Goal: Task Accomplishment & Management: Manage account settings

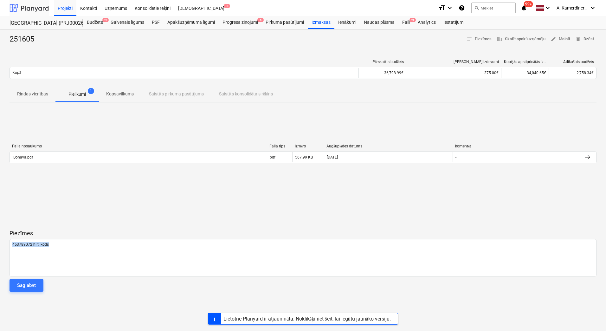
click at [20, 10] on div at bounding box center [29, 8] width 39 height 16
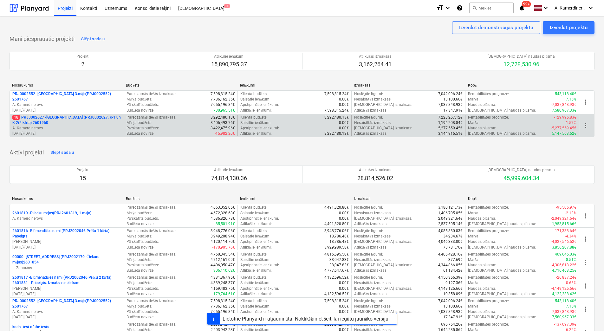
click at [91, 129] on p "A. Kamerdinerovs" at bounding box center [66, 128] width 109 height 5
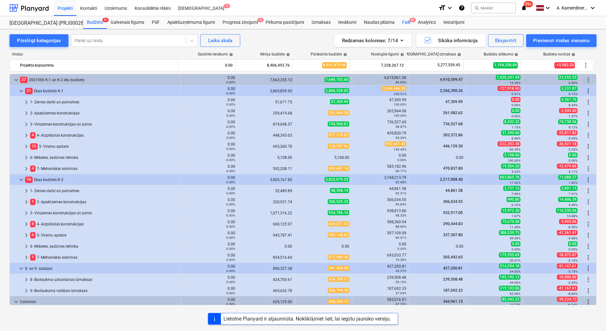
click at [404, 23] on div "Faili 9+" at bounding box center [407, 22] width 16 height 13
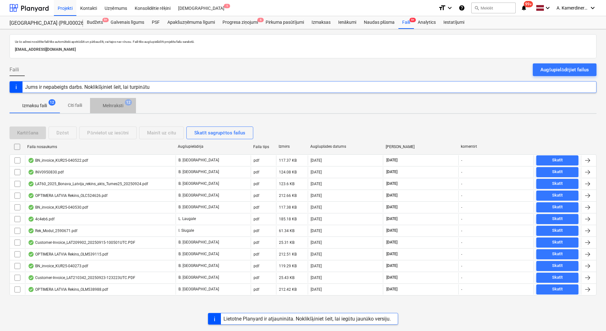
click at [120, 107] on p "Melnraksti" at bounding box center [113, 105] width 21 height 7
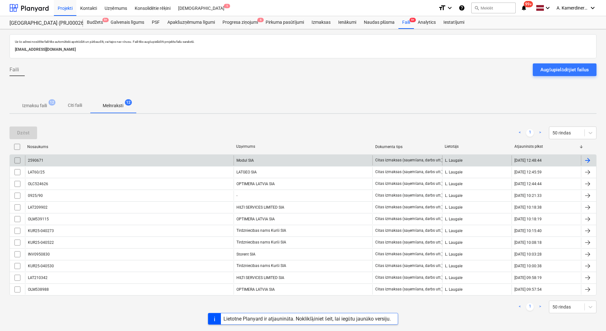
click at [260, 161] on div "Modul SIA" at bounding box center [303, 160] width 139 height 10
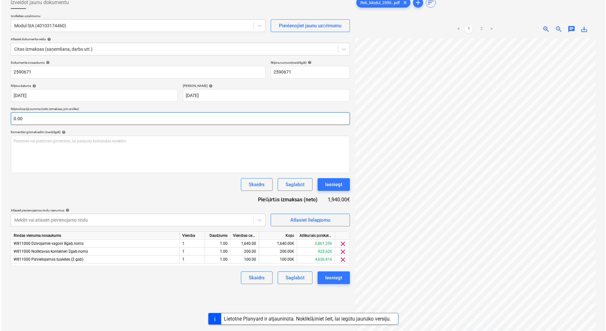
scroll to position [63, 0]
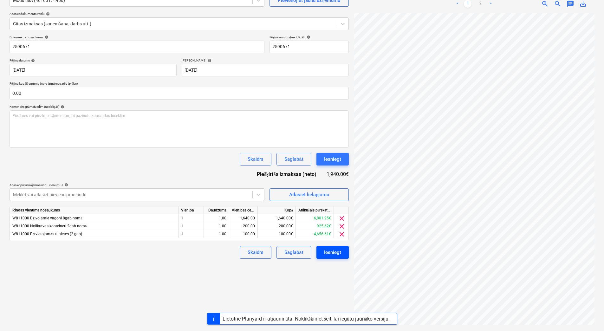
click at [339, 254] on div "Iesniegt" at bounding box center [332, 252] width 17 height 8
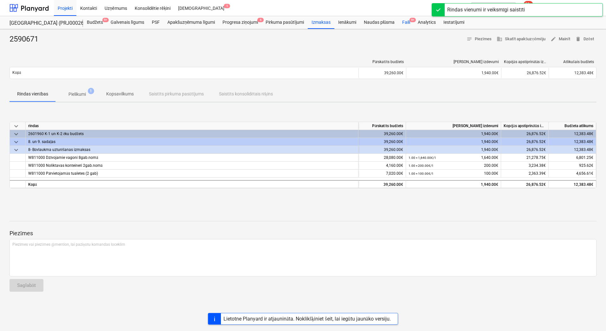
click at [410, 20] on span "9+" at bounding box center [413, 20] width 6 height 4
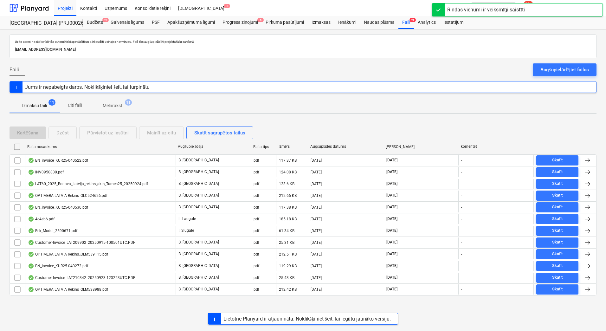
click at [127, 104] on span "11" at bounding box center [128, 102] width 7 height 6
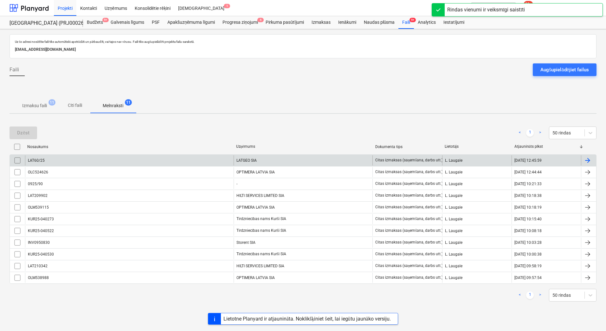
click at [275, 163] on div "LATGEO SIA" at bounding box center [303, 160] width 139 height 10
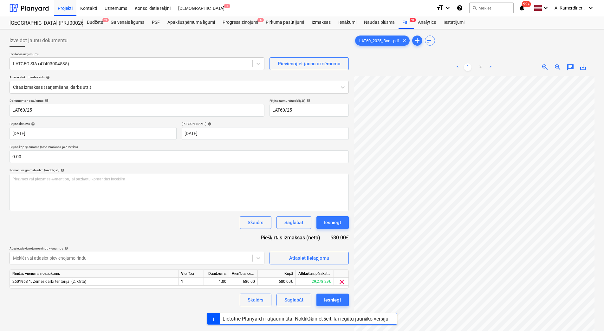
scroll to position [81, 26]
click at [343, 224] on button "Iesniegt" at bounding box center [333, 222] width 32 height 13
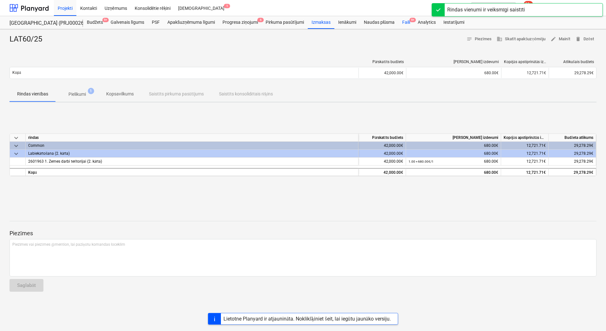
click at [402, 25] on div "Faili 9+" at bounding box center [407, 22] width 16 height 13
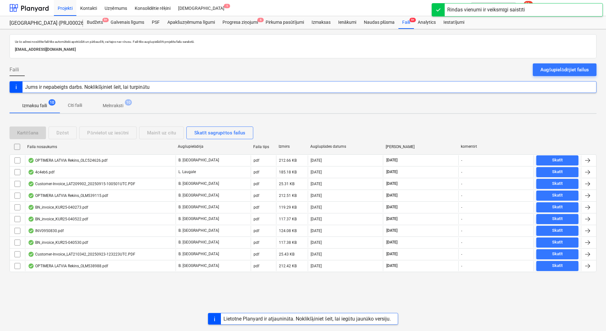
click at [113, 104] on p "Melnraksti" at bounding box center [113, 105] width 21 height 7
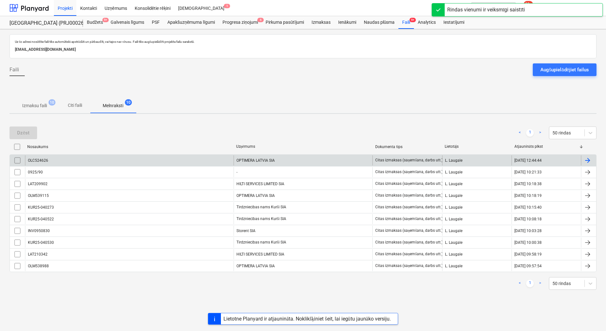
click at [293, 162] on div "OPTIMERA LATVIA SIA" at bounding box center [303, 160] width 139 height 10
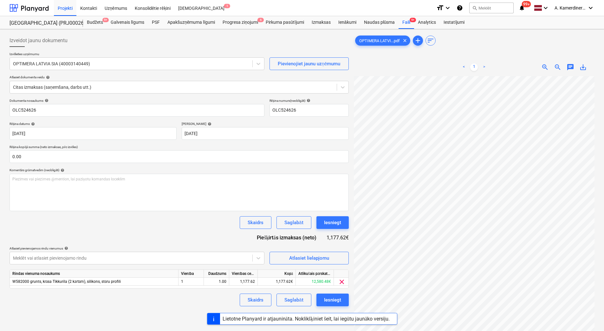
scroll to position [45, 46]
click at [328, 225] on div "Iesniegt" at bounding box center [332, 223] width 17 height 8
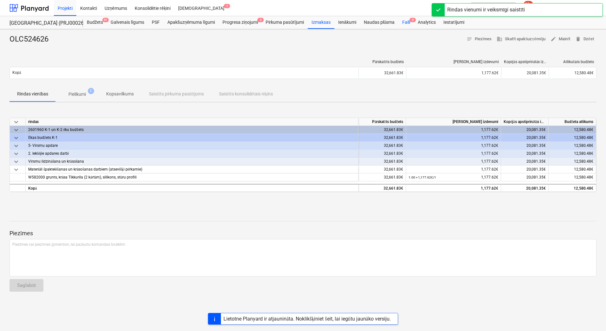
click at [410, 20] on span "9" at bounding box center [413, 20] width 6 height 4
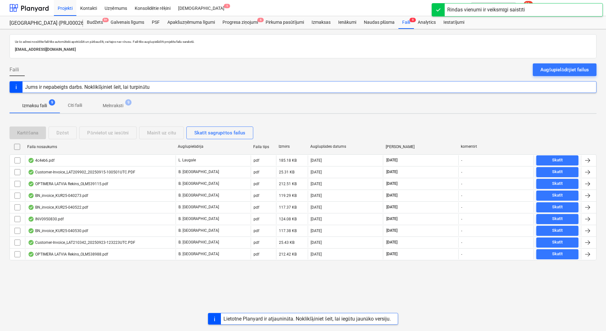
click at [114, 104] on p "Melnraksti" at bounding box center [113, 105] width 21 height 7
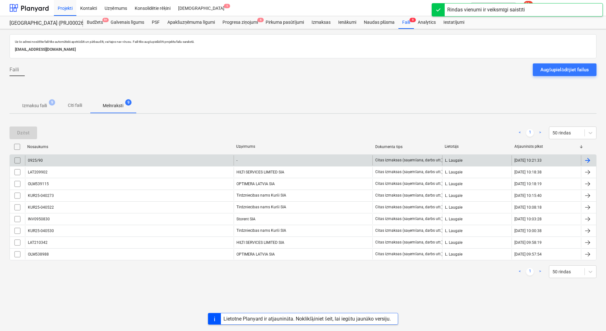
click at [271, 166] on div "0925/90 - Citas izmaksas (saņemšana, darbs utt.) L. Laugale 26.09.2025 10:21:33" at bounding box center [303, 160] width 587 height 12
click at [271, 163] on div "-" at bounding box center [303, 160] width 139 height 10
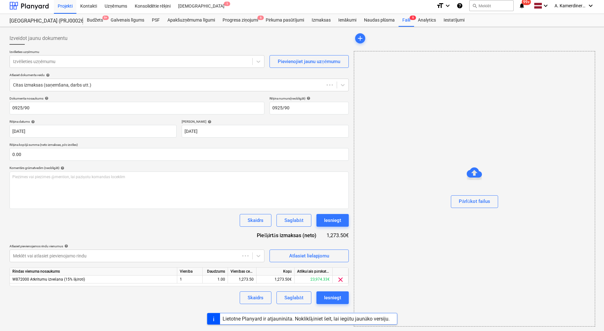
scroll to position [3, 0]
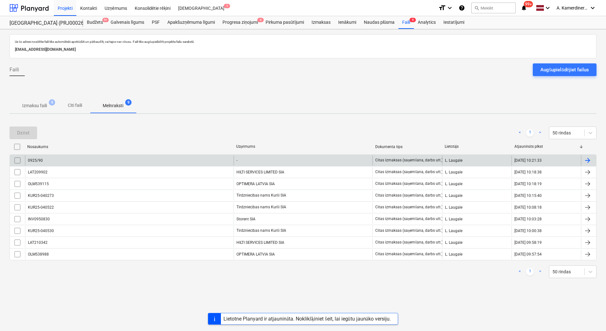
click at [19, 158] on input "checkbox" at bounding box center [17, 160] width 10 height 10
click at [25, 133] on div "Dzēst" at bounding box center [23, 133] width 12 height 8
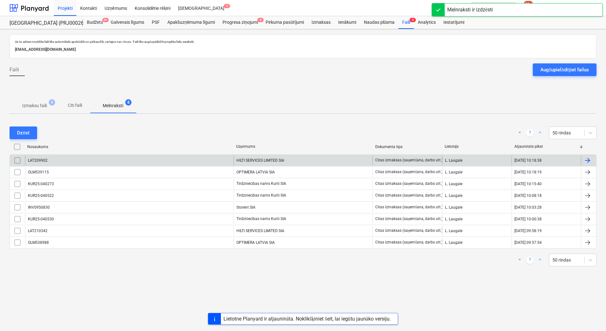
click at [277, 162] on div "HILTI SERVICES LIMITED SIA" at bounding box center [303, 160] width 139 height 10
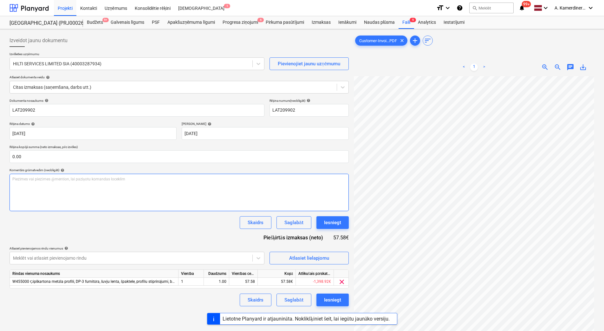
scroll to position [92, 46]
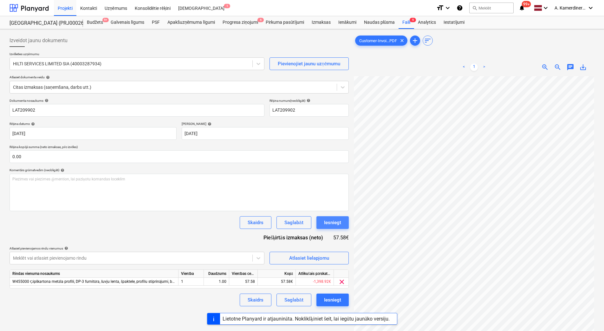
click at [337, 221] on div "Iesniegt" at bounding box center [332, 223] width 17 height 8
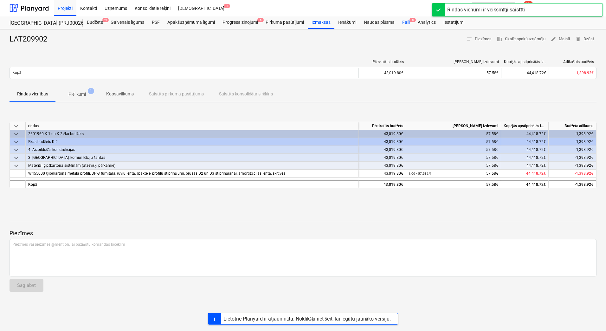
click at [404, 24] on div "Faili 8" at bounding box center [407, 22] width 16 height 13
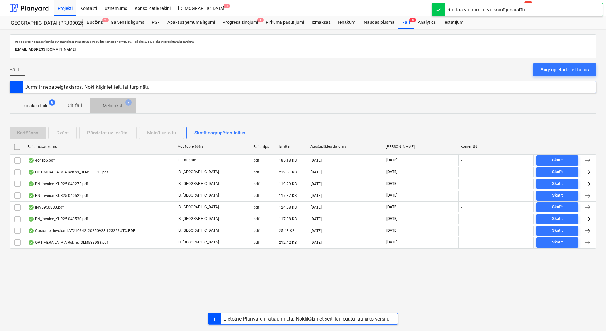
click at [122, 108] on p "Melnraksti" at bounding box center [113, 105] width 21 height 7
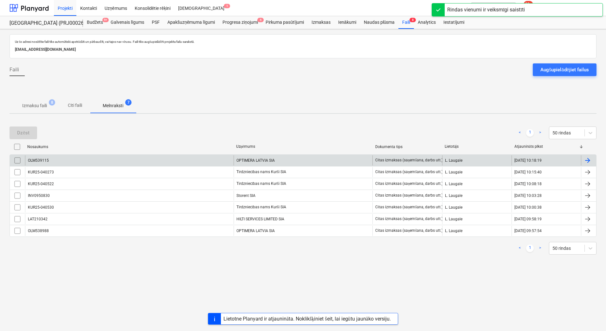
click at [160, 156] on div "OLM539115" at bounding box center [129, 160] width 209 height 10
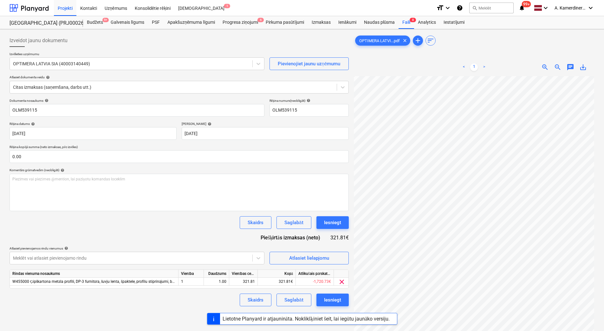
scroll to position [47, 46]
click at [330, 227] on button "Iesniegt" at bounding box center [333, 222] width 32 height 13
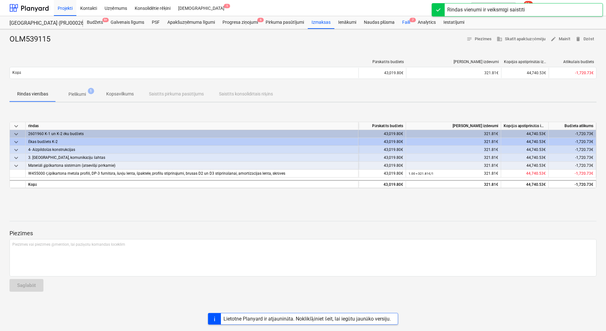
click at [402, 20] on div "Faili 7" at bounding box center [407, 22] width 16 height 13
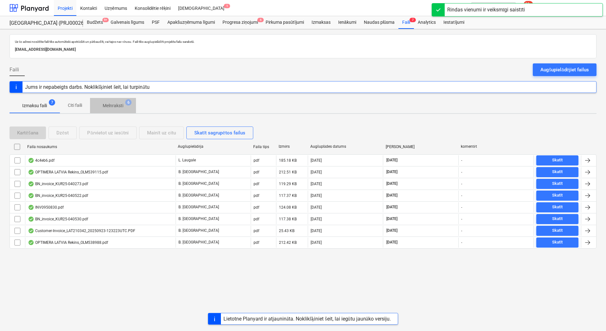
click at [116, 104] on p "Melnraksti" at bounding box center [113, 105] width 21 height 7
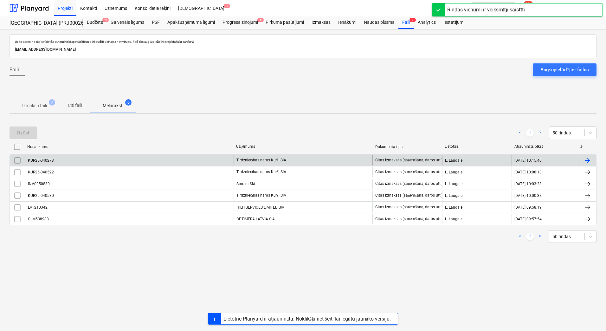
click at [271, 161] on div "Tirdzniecības nams Kurši SIA" at bounding box center [303, 160] width 139 height 10
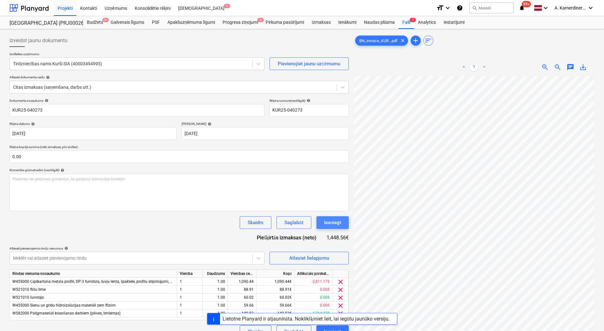
click at [335, 223] on div "Iesniegt" at bounding box center [332, 223] width 17 height 8
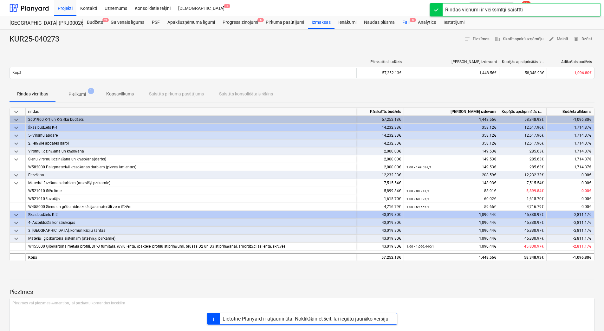
click at [409, 21] on div "Faili 6" at bounding box center [407, 22] width 16 height 13
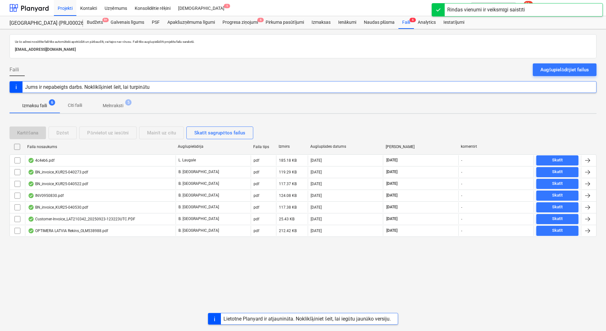
click at [118, 105] on p "Melnraksti" at bounding box center [113, 105] width 21 height 7
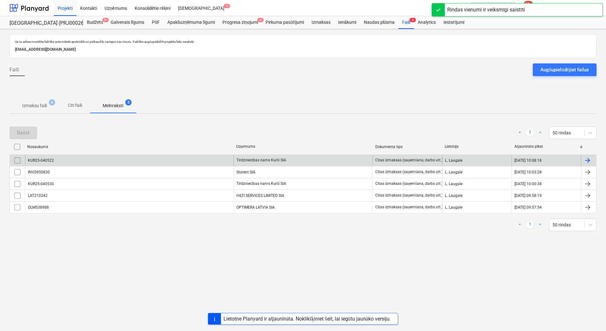
click at [289, 160] on div "Tirdzniecības nams Kurši SIA" at bounding box center [303, 160] width 139 height 10
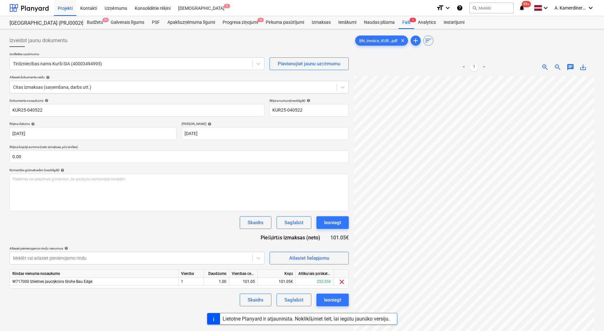
scroll to position [22, 62]
click at [339, 223] on div "Iesniegt" at bounding box center [332, 223] width 17 height 8
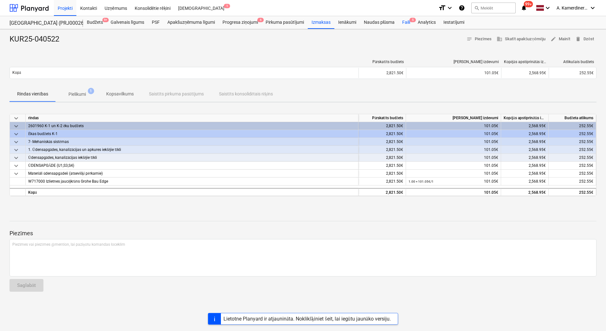
click at [410, 23] on div "Faili 5" at bounding box center [407, 22] width 16 height 13
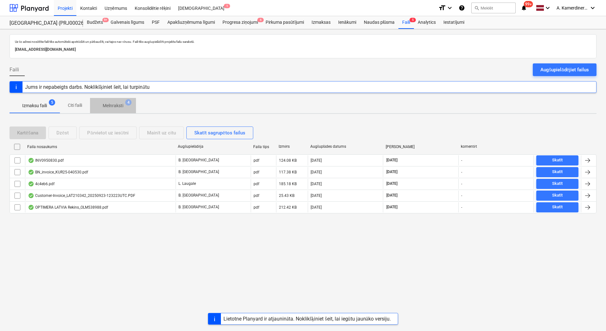
click at [121, 107] on p "Melnraksti" at bounding box center [113, 105] width 21 height 7
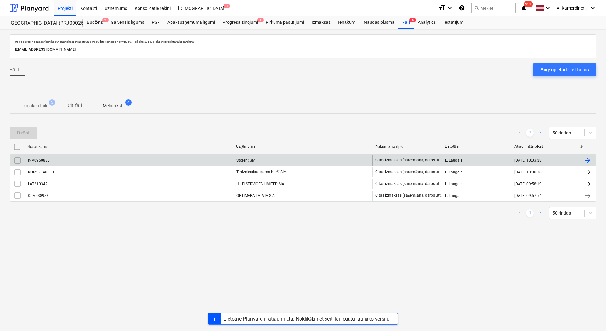
click at [273, 161] on div "Storent SIA" at bounding box center [303, 160] width 139 height 10
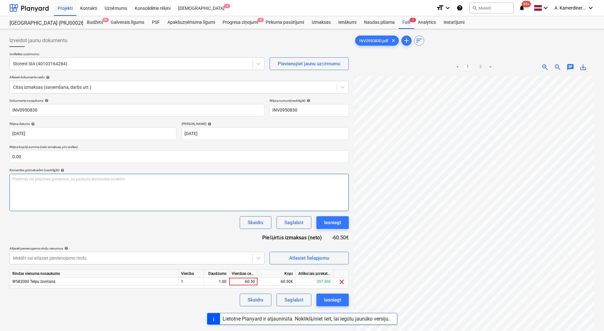
scroll to position [0, 46]
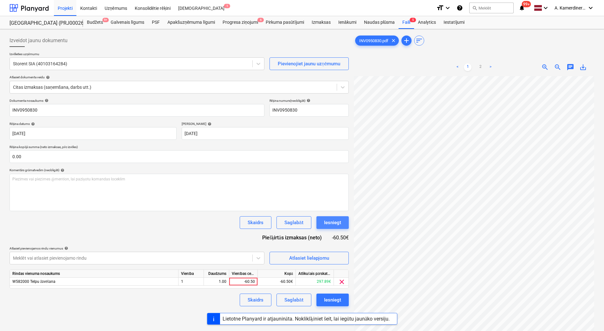
click at [339, 220] on div "Iesniegt" at bounding box center [332, 223] width 17 height 8
click at [219, 282] on div "1.00" at bounding box center [216, 282] width 20 height 8
type input "-1"
click at [240, 281] on div "-60.50" at bounding box center [243, 282] width 23 height 8
click at [248, 281] on input "-60.5" at bounding box center [243, 282] width 28 height 8
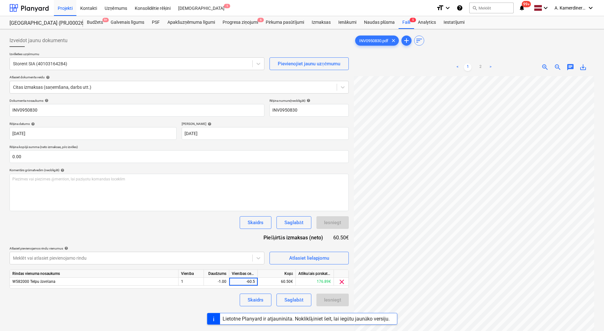
type input "60.5"
click at [216, 285] on div "-1.00" at bounding box center [216, 282] width 20 height 8
click at [334, 226] on div "Iesniegt" at bounding box center [332, 223] width 17 height 8
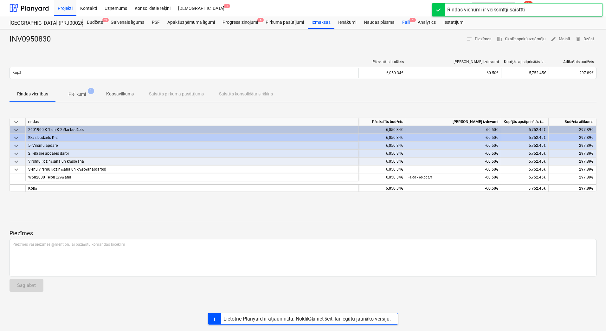
click at [403, 23] on div "Faili 4" at bounding box center [407, 22] width 16 height 13
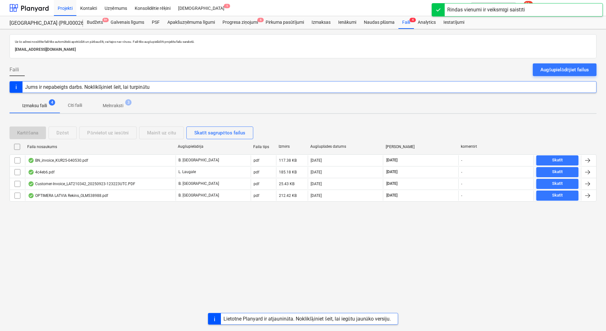
click at [121, 101] on span "Melnraksti 3" at bounding box center [113, 105] width 46 height 11
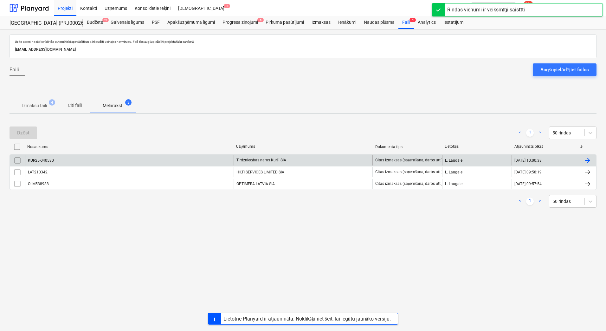
click at [257, 159] on div "Tirdzniecības nams Kurši SIA" at bounding box center [303, 160] width 139 height 10
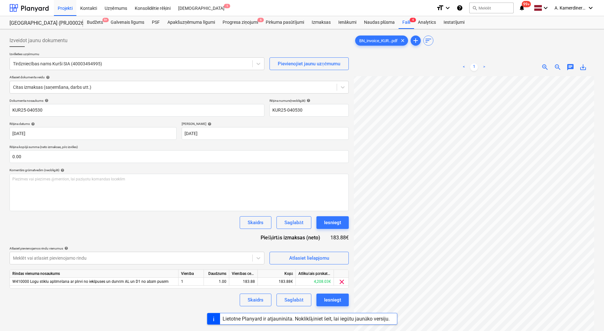
scroll to position [18, 62]
click at [330, 228] on button "Iesniegt" at bounding box center [333, 222] width 32 height 13
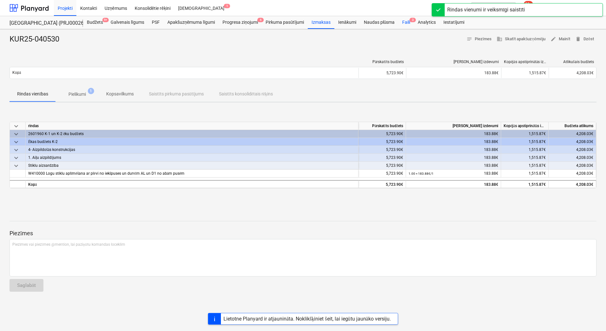
click at [411, 21] on span "3" at bounding box center [413, 20] width 6 height 4
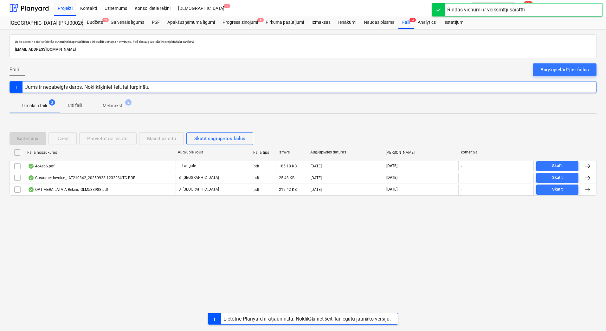
click at [120, 104] on p "Melnraksti" at bounding box center [113, 105] width 21 height 7
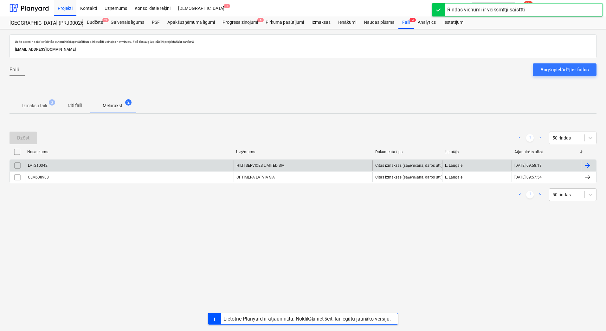
click at [270, 167] on div "HILTI SERVICES LIMITED SIA" at bounding box center [303, 165] width 139 height 10
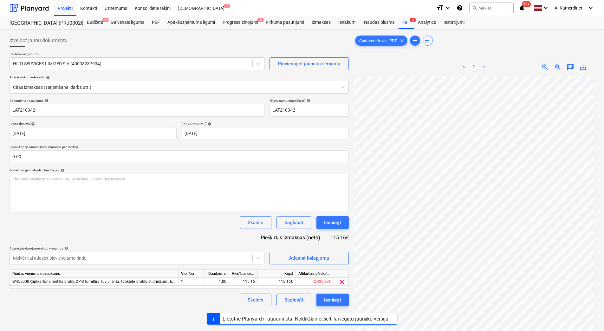
scroll to position [54, 46]
click at [332, 226] on div "Iesniegt" at bounding box center [332, 223] width 17 height 8
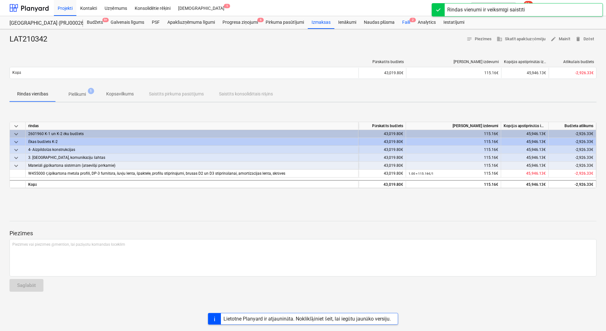
click at [408, 22] on div "Faili 2" at bounding box center [407, 22] width 16 height 13
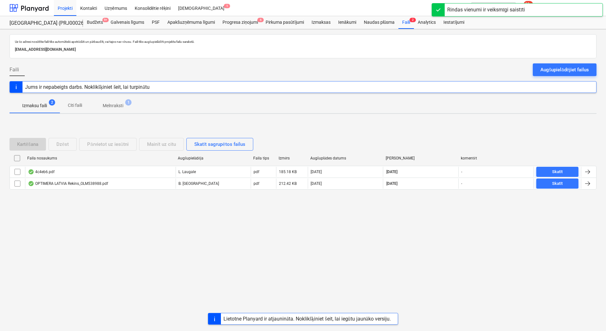
click at [108, 110] on span "Melnraksti 1" at bounding box center [113, 105] width 46 height 11
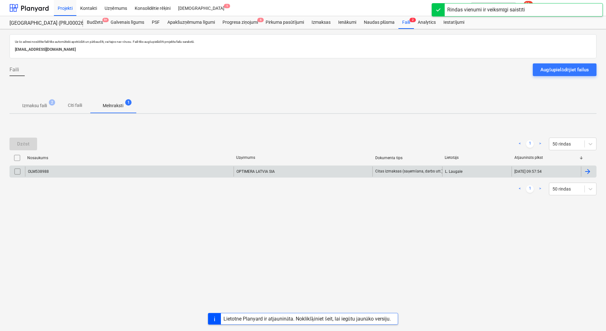
click at [293, 173] on div "OPTIMERA LATVIA SIA" at bounding box center [303, 172] width 139 height 10
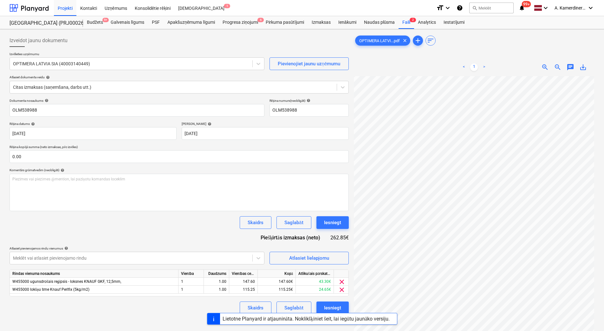
scroll to position [47, 46]
click at [325, 226] on div "Iesniegt" at bounding box center [332, 223] width 17 height 8
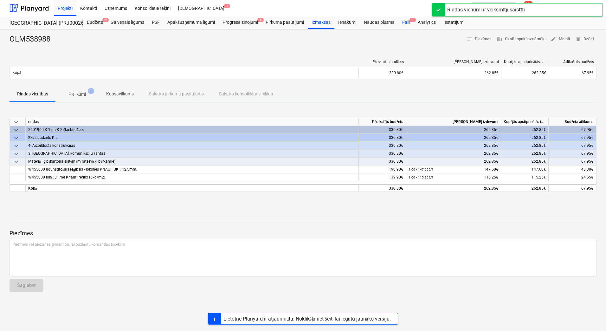
click at [407, 26] on div "Faili 1" at bounding box center [407, 22] width 16 height 13
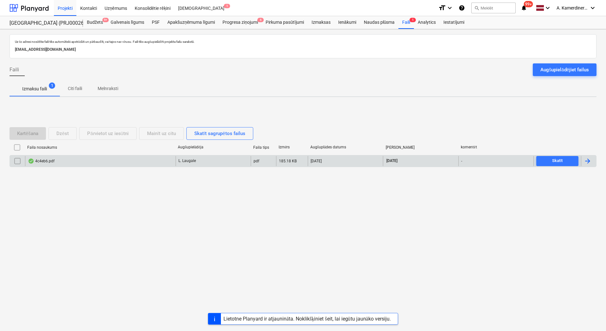
click at [94, 160] on div "4c4eb6.pdf" at bounding box center [100, 161] width 151 height 10
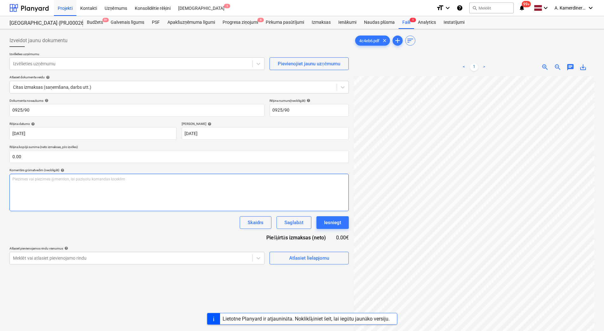
scroll to position [0, 10]
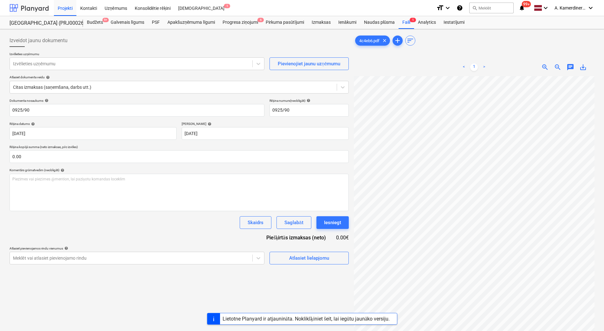
click at [16, 10] on div at bounding box center [29, 8] width 39 height 16
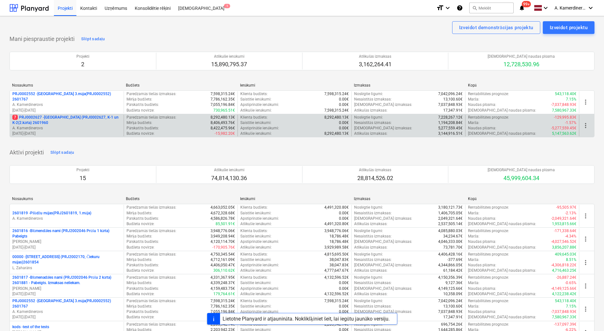
click at [55, 124] on p "7 PRJ0002627 - Tumes iela (PRJ0002627, K-1 un K-2(2.kārta) 2601960" at bounding box center [66, 120] width 109 height 11
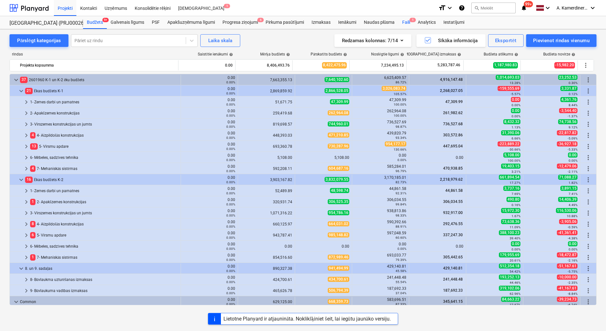
click at [407, 24] on div "Faili 1" at bounding box center [407, 22] width 16 height 13
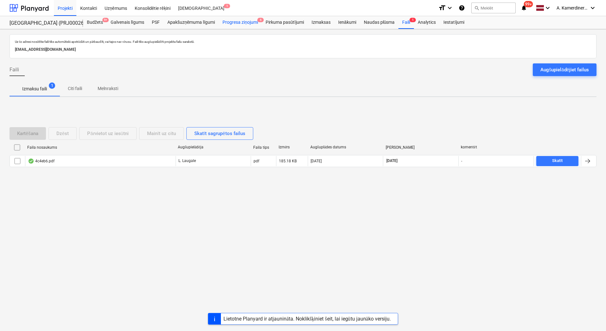
click at [247, 21] on div "Progresa ziņojumi 6" at bounding box center [240, 22] width 43 height 13
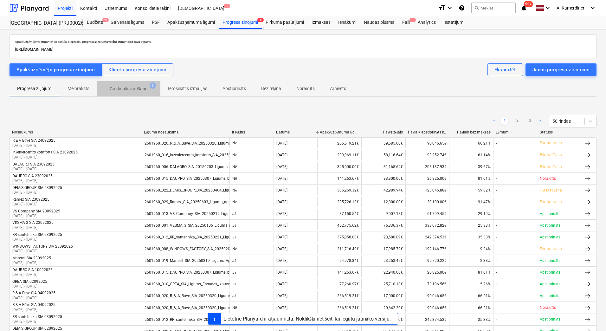
click at [125, 87] on p "Gaida pārskatīšanu" at bounding box center [129, 89] width 38 height 7
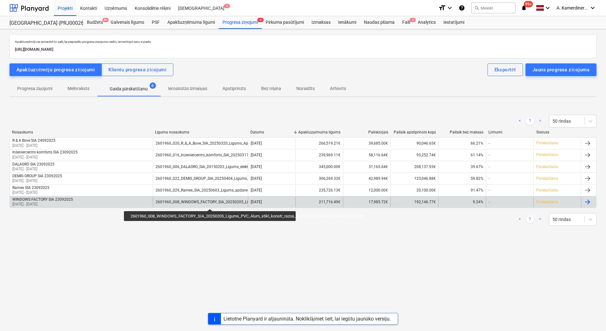
click at [210, 203] on div "2601960_008_WINDOWS_FACTORY_SIA_20250205_Ligums_PVC_Alum_stikl_konstr_razos_mon…" at bounding box center [266, 202] width 221 height 4
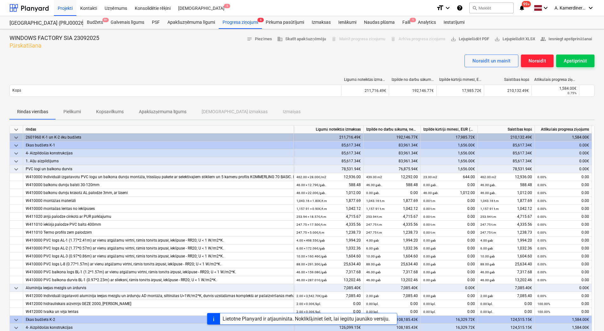
click at [527, 57] on button "Noraidīt" at bounding box center [537, 61] width 32 height 13
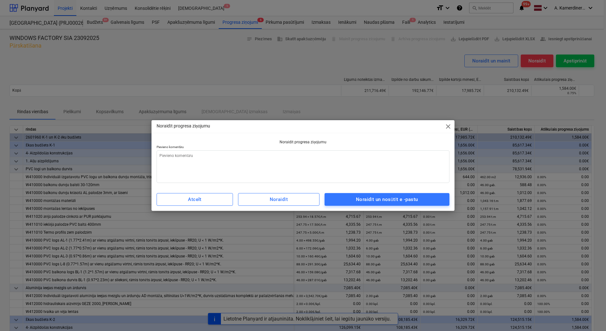
type textarea "x"
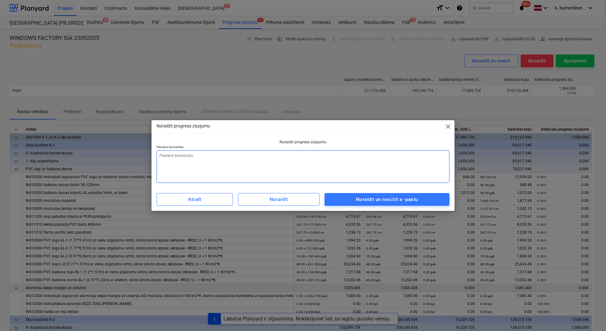
click at [267, 170] on textarea at bounding box center [303, 166] width 293 height 33
paste textarea "• K2 kp2 3-6 stāvs nav pieņemtas iekšējas palodzes vel • K2 nav uzstādītas ieej…"
type textarea "• K2 kp2 3-6 stāvs nav pieņemtas iekšējas palodzes vel • K2 nav uzstādītas ieej…"
type textarea "x"
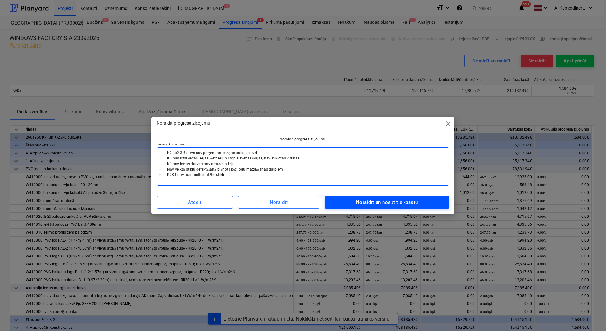
type textarea "• K2 kp2 3-6 stāvs nav pieņemtas iekšējas palodzes vel • K2 nav uzstādītas ieej…"
click at [385, 206] on div "Noraidīt un nosūtīt e -pastu" at bounding box center [387, 202] width 62 height 8
type textarea "x"
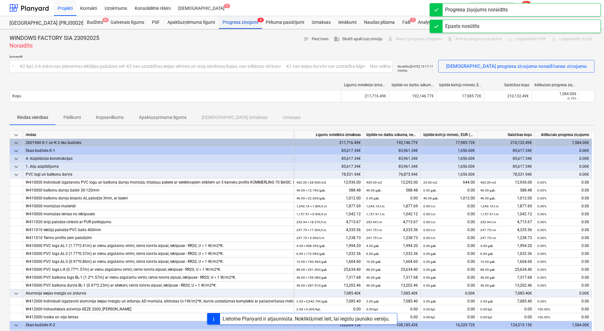
click at [226, 23] on div "Progresa ziņojumi 6" at bounding box center [240, 22] width 43 height 13
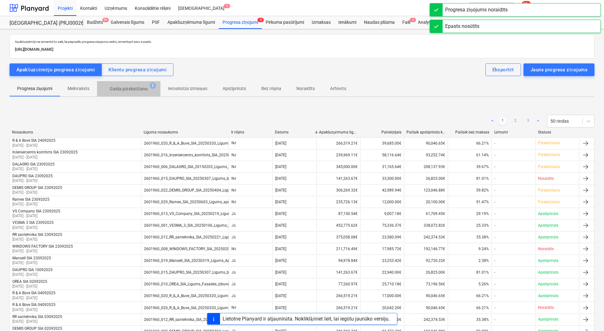
click at [144, 87] on p "Gaida pārskatīšanu" at bounding box center [129, 89] width 38 height 7
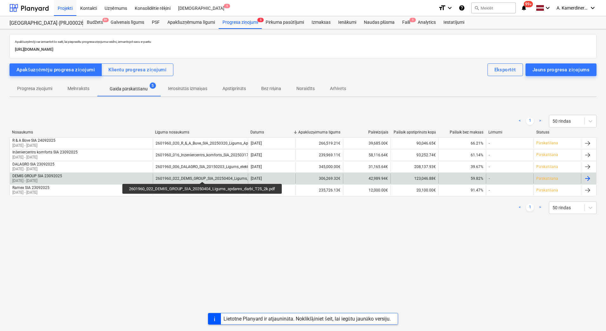
click at [203, 176] on div "2601960_022_DEMIS_GROUP_SIA_20250404_Ligums_apdares_darbi_T25_2k.pdf" at bounding box center [225, 178] width 138 height 4
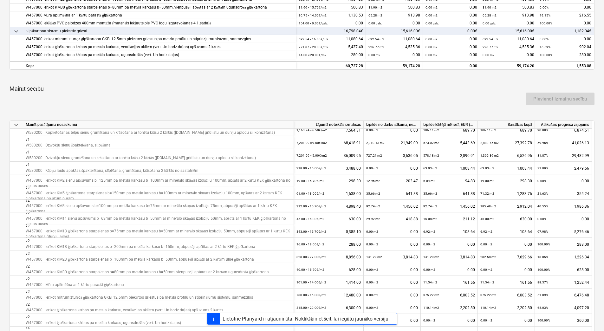
scroll to position [222, 0]
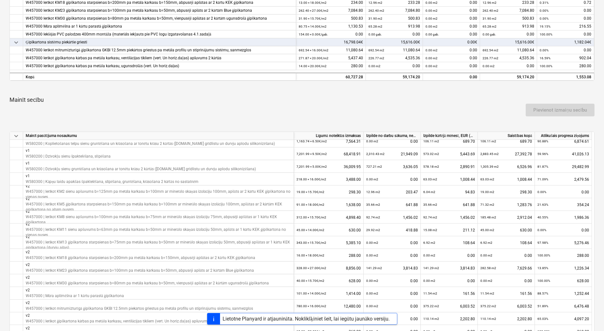
drag, startPoint x: 594, startPoint y: 238, endPoint x: 594, endPoint y: 190, distance: 48.5
click at [593, 190] on div "keyboard_arrow_down Mainīt pasūtījuma nosaukumu Līgumā noteiktās izmaksas Izpil…" at bounding box center [302, 248] width 585 height 232
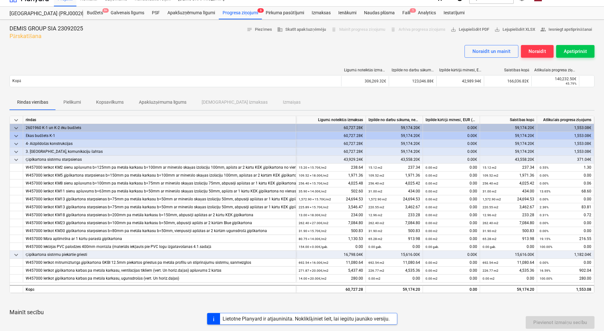
scroll to position [0, 0]
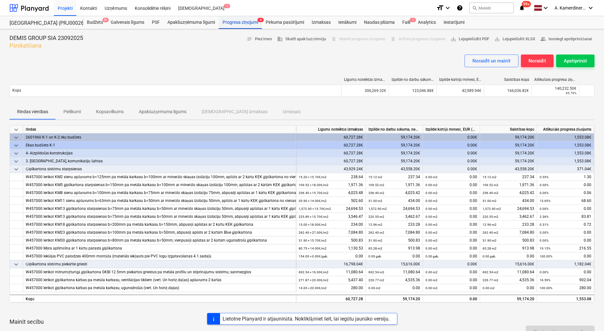
click at [246, 23] on div "Progresa ziņojumi 6" at bounding box center [240, 22] width 43 height 13
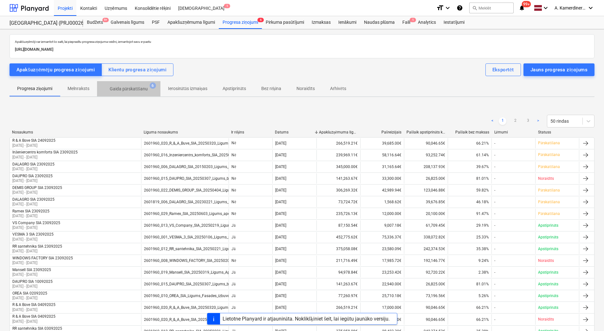
click at [130, 91] on p "Gaida pārskatīšanu" at bounding box center [129, 89] width 38 height 7
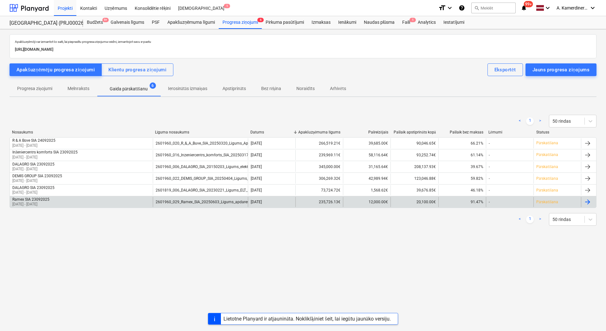
click at [194, 206] on div "2601960_029_Ramex_SIA_20250603_Ligums_apdares_darbi_2025-2_T25_2k-2vers.pdf" at bounding box center [200, 202] width 95 height 10
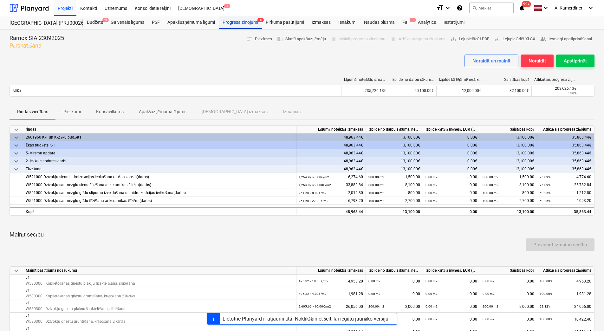
click at [234, 23] on div "Progresa ziņojumi 6" at bounding box center [240, 22] width 43 height 13
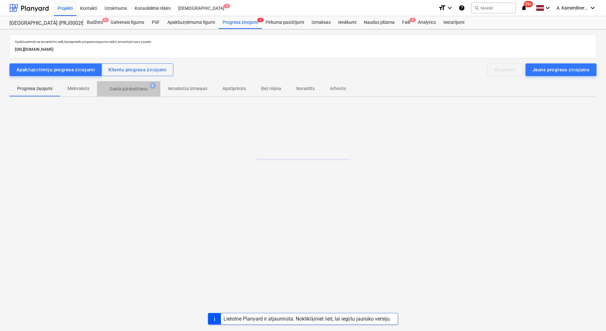
click at [121, 87] on p "Gaida pārskatīšanu" at bounding box center [129, 89] width 38 height 7
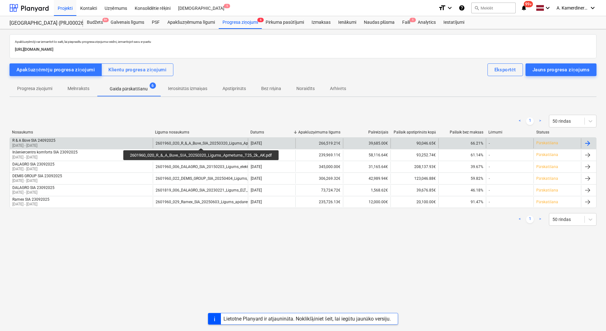
click at [202, 142] on div "2601960_020_R_&_A_Buve_SIA_20250320_Ligums_Apmetums_T25_2k_AK.pdf" at bounding box center [223, 143] width 134 height 4
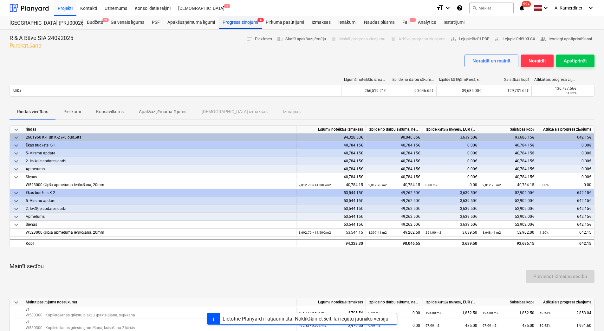
drag, startPoint x: 246, startPoint y: 21, endPoint x: 241, endPoint y: 29, distance: 8.7
click at [246, 21] on div "Progresa ziņojumi 6" at bounding box center [240, 22] width 43 height 13
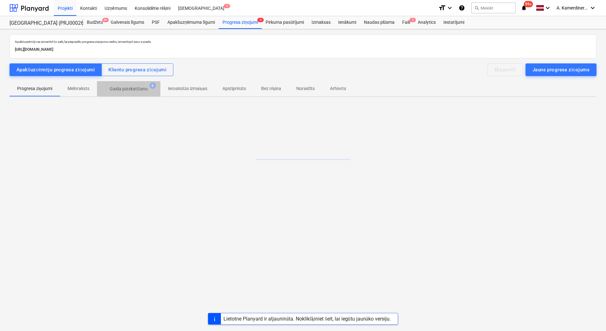
click at [114, 91] on p "Gaida pārskatīšanu" at bounding box center [129, 89] width 38 height 7
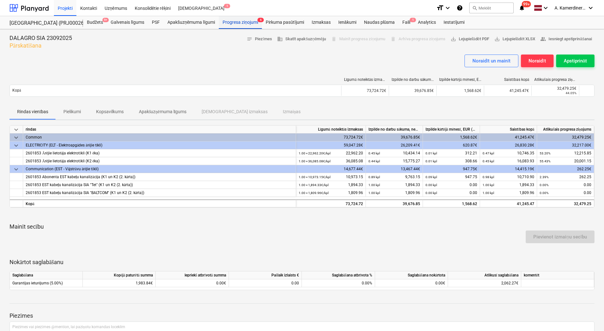
click at [241, 24] on div "Progresa ziņojumi 6" at bounding box center [240, 22] width 43 height 13
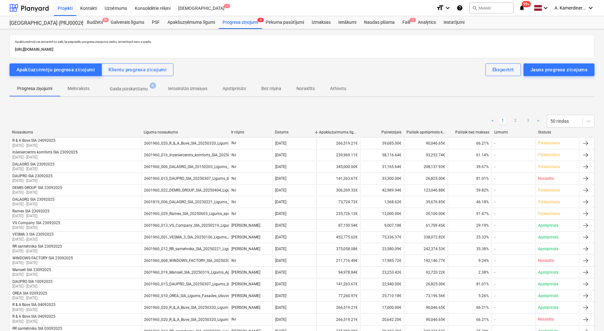
click at [112, 88] on p "Gaida pārskatīšanu" at bounding box center [129, 89] width 38 height 7
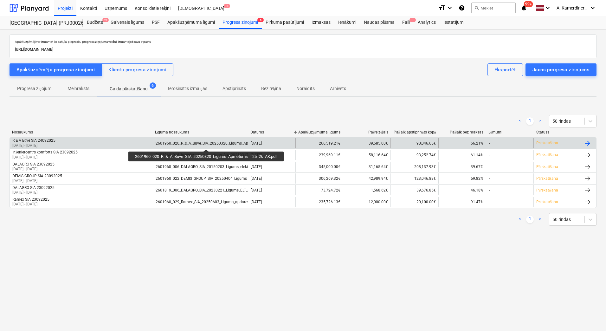
click at [207, 144] on div "2601960_020_R_&_A_Buve_SIA_20250320_Ligums_Apmetums_T25_2k_AK.pdf" at bounding box center [223, 143] width 134 height 4
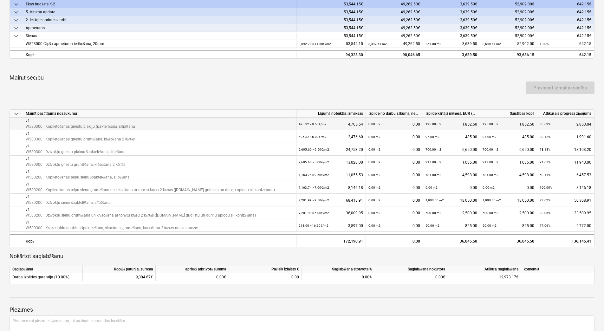
scroll to position [190, 0]
